Goal: Check status

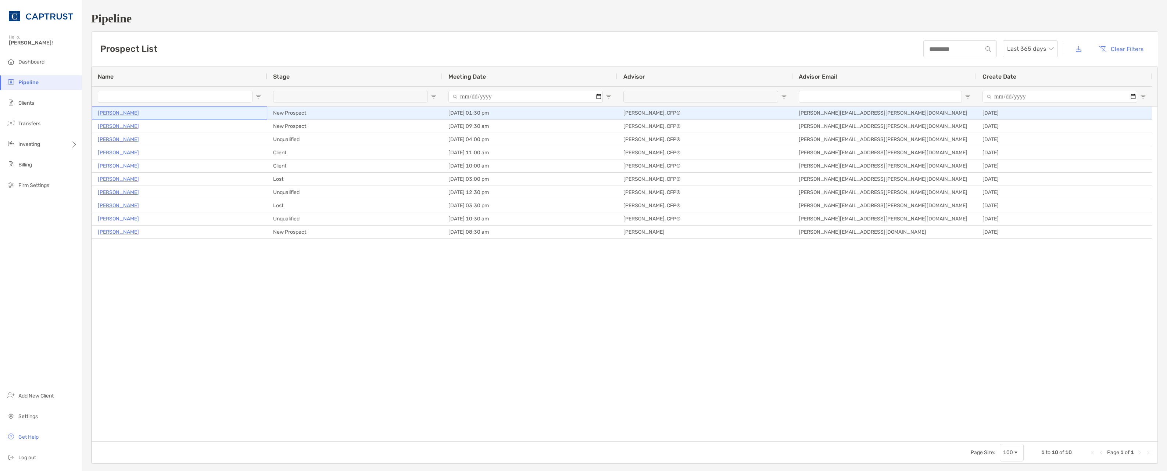
click at [115, 112] on p "[PERSON_NAME]" at bounding box center [118, 112] width 41 height 9
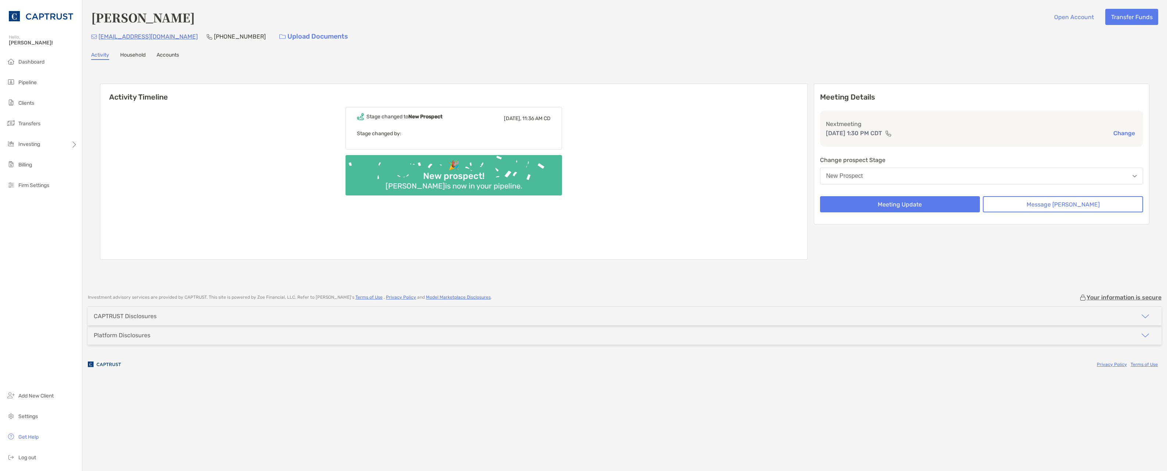
click at [161, 55] on link "Accounts" at bounding box center [168, 56] width 22 height 8
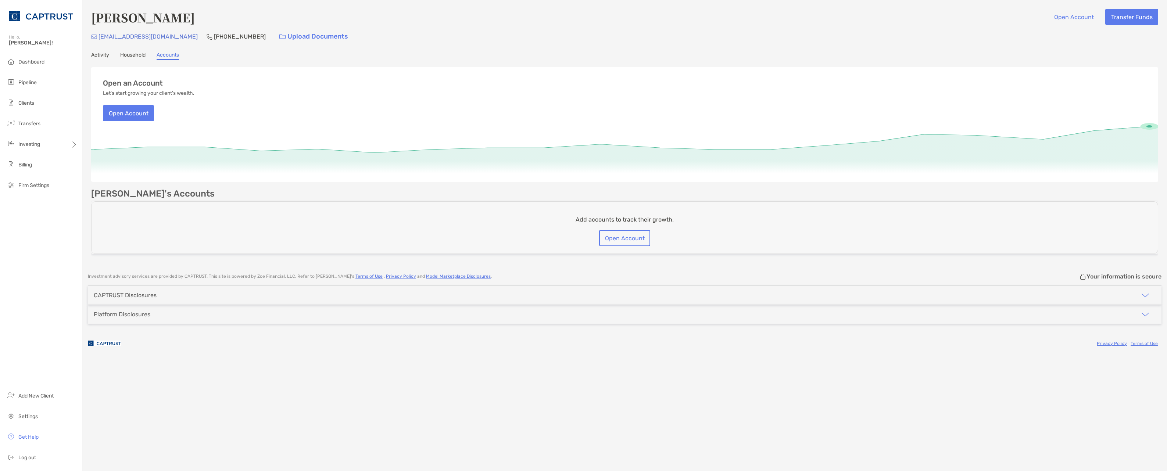
click at [134, 55] on link "Household" at bounding box center [132, 56] width 25 height 8
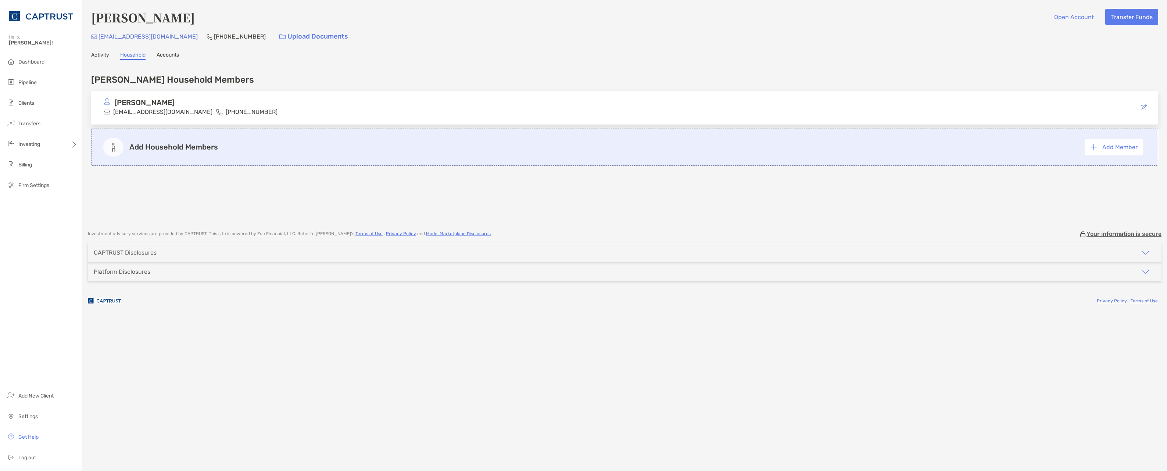
click at [101, 53] on link "Activity" at bounding box center [100, 56] width 18 height 8
